Goal: Transaction & Acquisition: Book appointment/travel/reservation

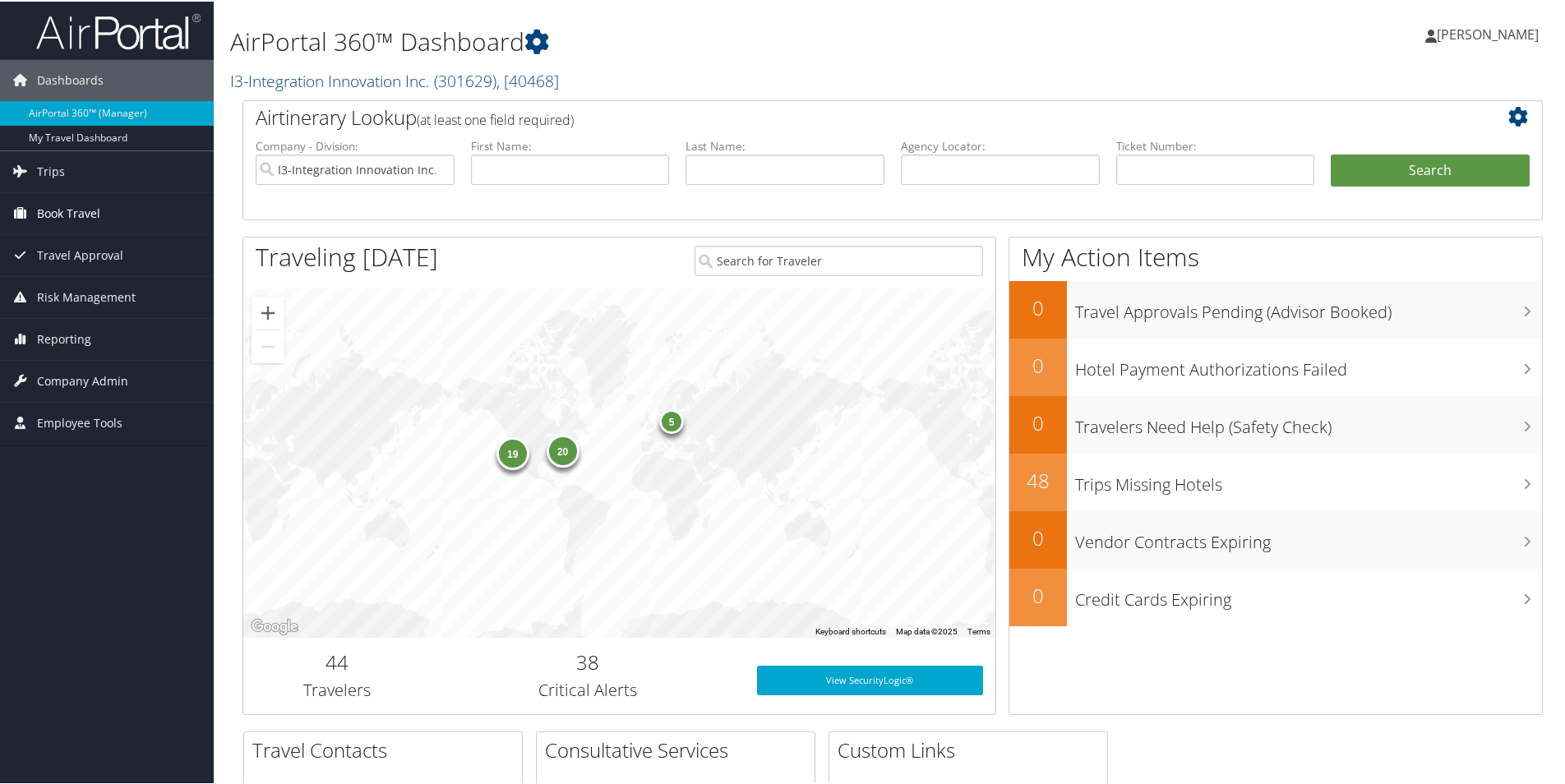
click at [107, 216] on link "Book Travel" at bounding box center [107, 212] width 214 height 41
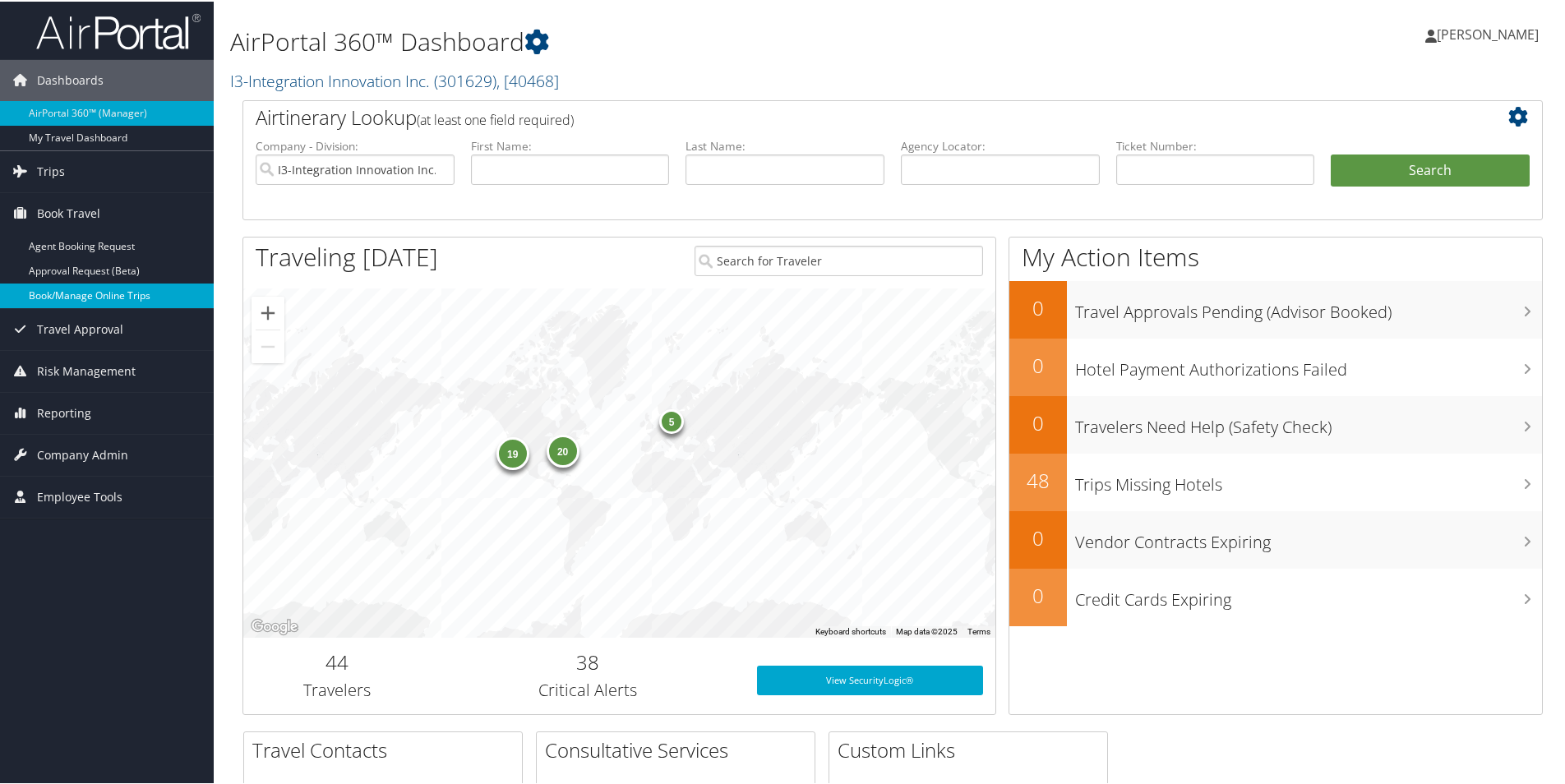
click at [76, 284] on link "Book/Manage Online Trips" at bounding box center [107, 293] width 214 height 24
